Goal: Task Accomplishment & Management: Use online tool/utility

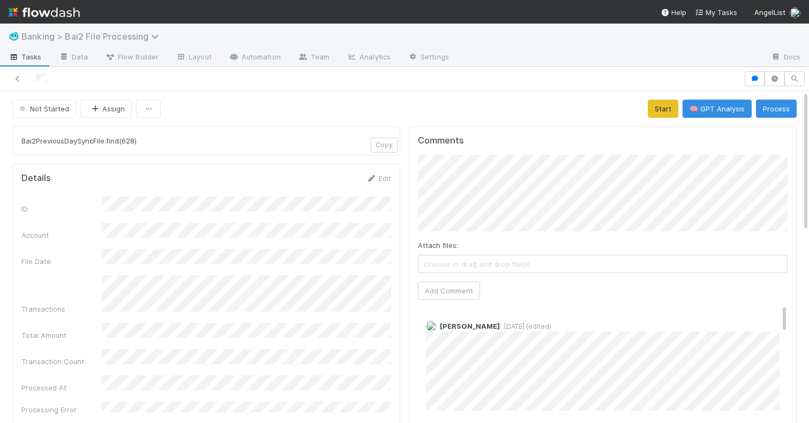
click at [99, 35] on span "Banking > Bai2 File Processing" at bounding box center [92, 36] width 142 height 11
click at [99, 35] on div "Search workflows" at bounding box center [404, 211] width 809 height 423
click at [150, 39] on span "Banking > Bai2 File Processing" at bounding box center [92, 36] width 142 height 11
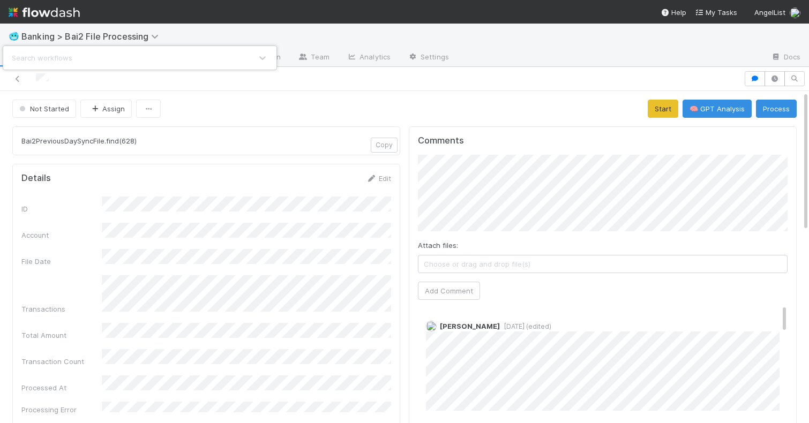
click at [150, 39] on div "Search workflows" at bounding box center [404, 211] width 809 height 423
click at [26, 59] on span "Tasks" at bounding box center [25, 56] width 33 height 11
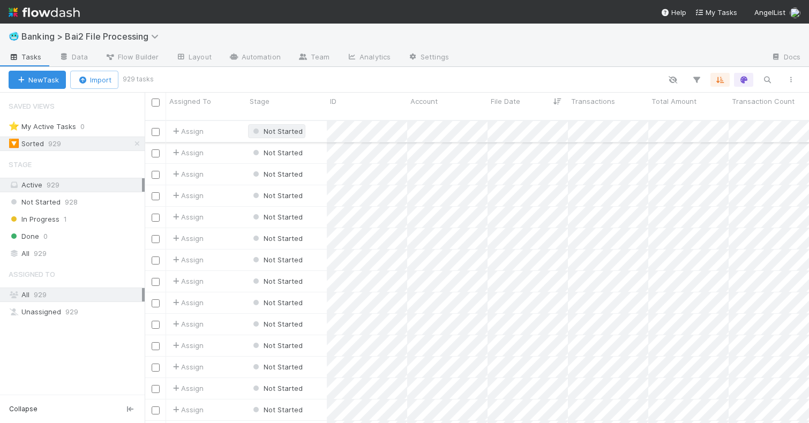
click at [293, 127] on span "Not Started" at bounding box center [277, 131] width 52 height 9
click at [266, 76] on div at bounding box center [404, 211] width 809 height 423
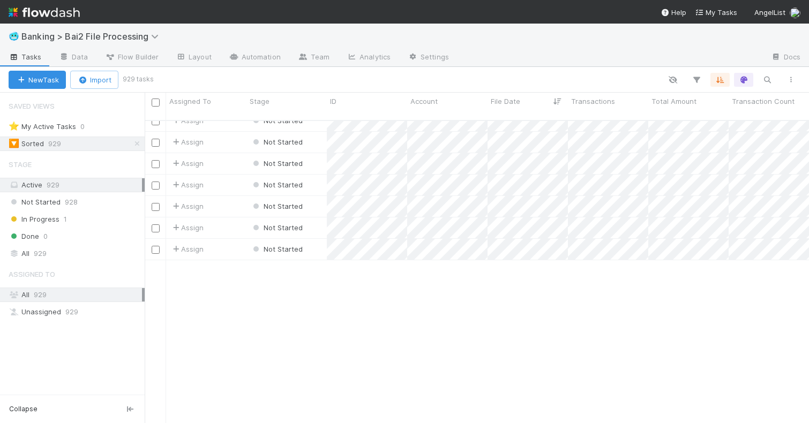
scroll to position [1304, 0]
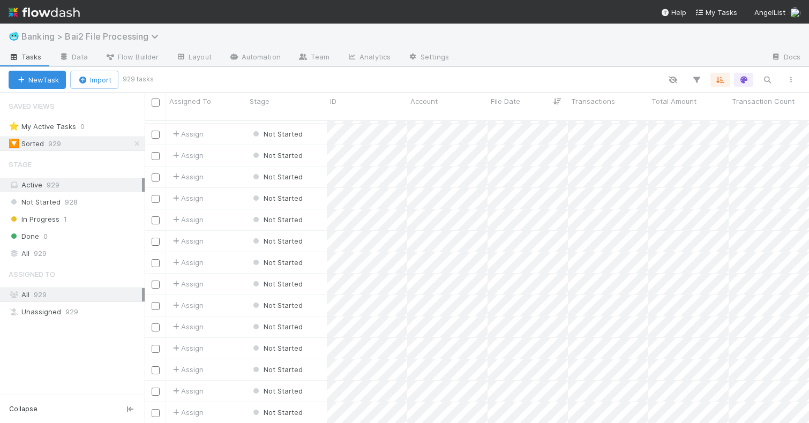
click at [34, 35] on span "Banking > Bai2 File Processing" at bounding box center [92, 36] width 142 height 11
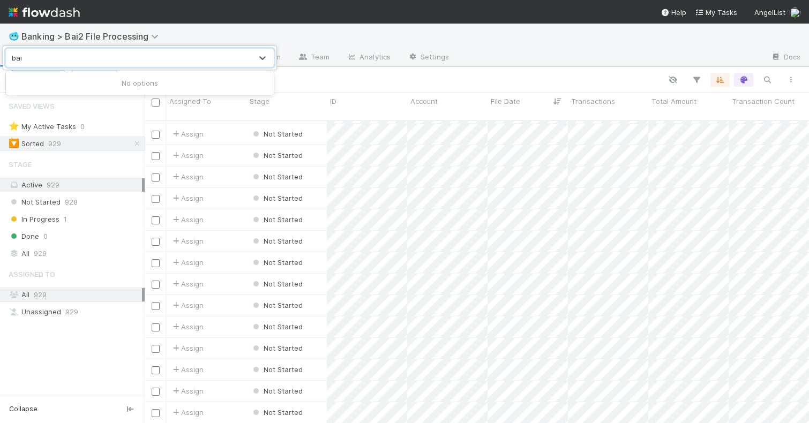
type input "bai2"
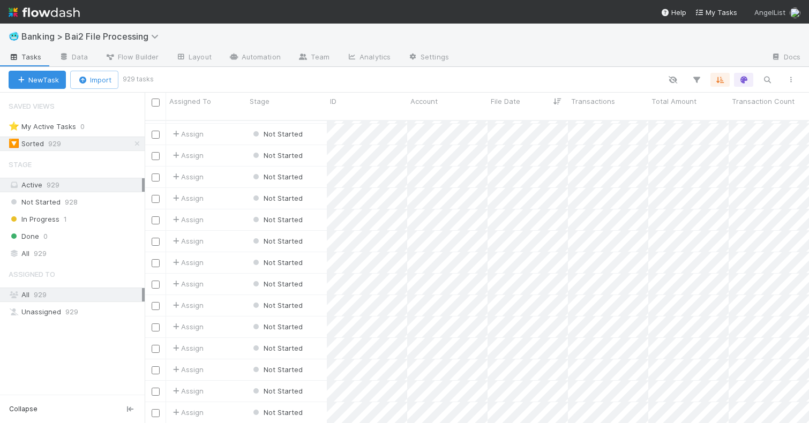
click at [770, 9] on span "AngelList" at bounding box center [769, 12] width 31 height 9
click at [608, 32] on div "👋 Hey [PERSON_NAME] Workspace settings Create workspace User Settings Logout" at bounding box center [404, 211] width 809 height 423
click at [47, 19] on img at bounding box center [44, 12] width 71 height 18
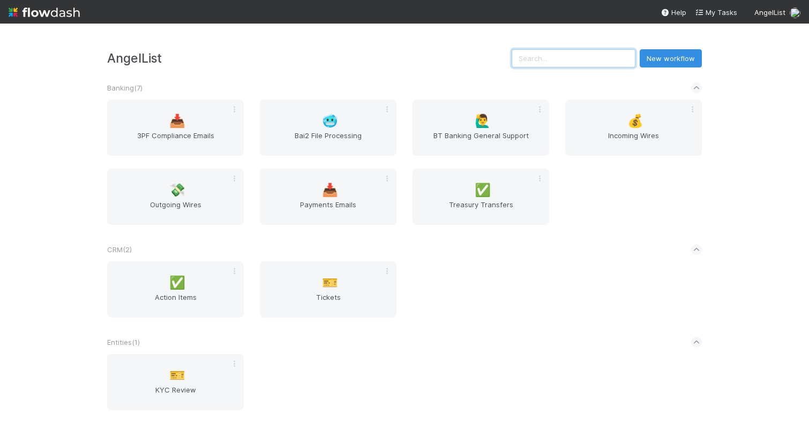
click at [562, 66] on input "text" at bounding box center [573, 58] width 124 height 18
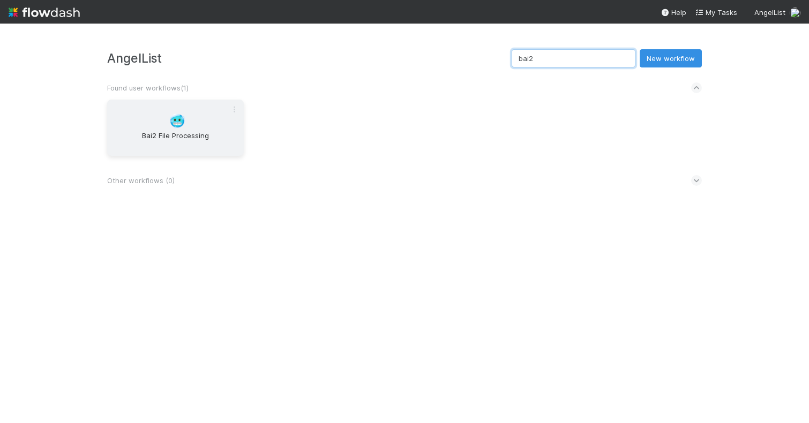
type input "bai2"
click at [208, 134] on span "Bai2 File Processing" at bounding box center [175, 140] width 128 height 21
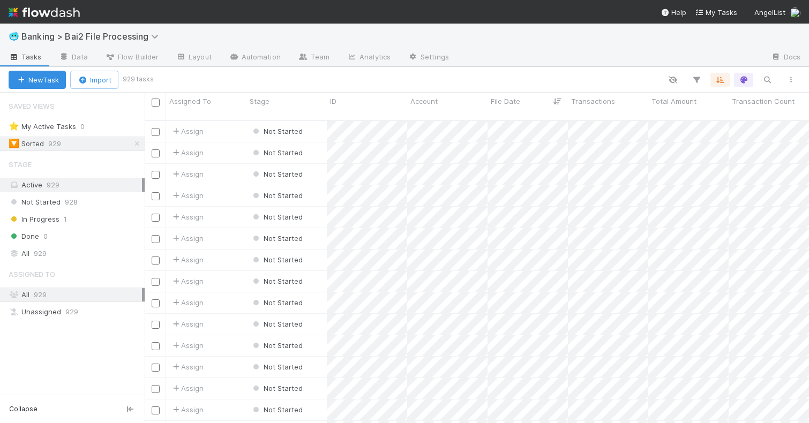
scroll to position [311, 664]
